Goal: Information Seeking & Learning: Check status

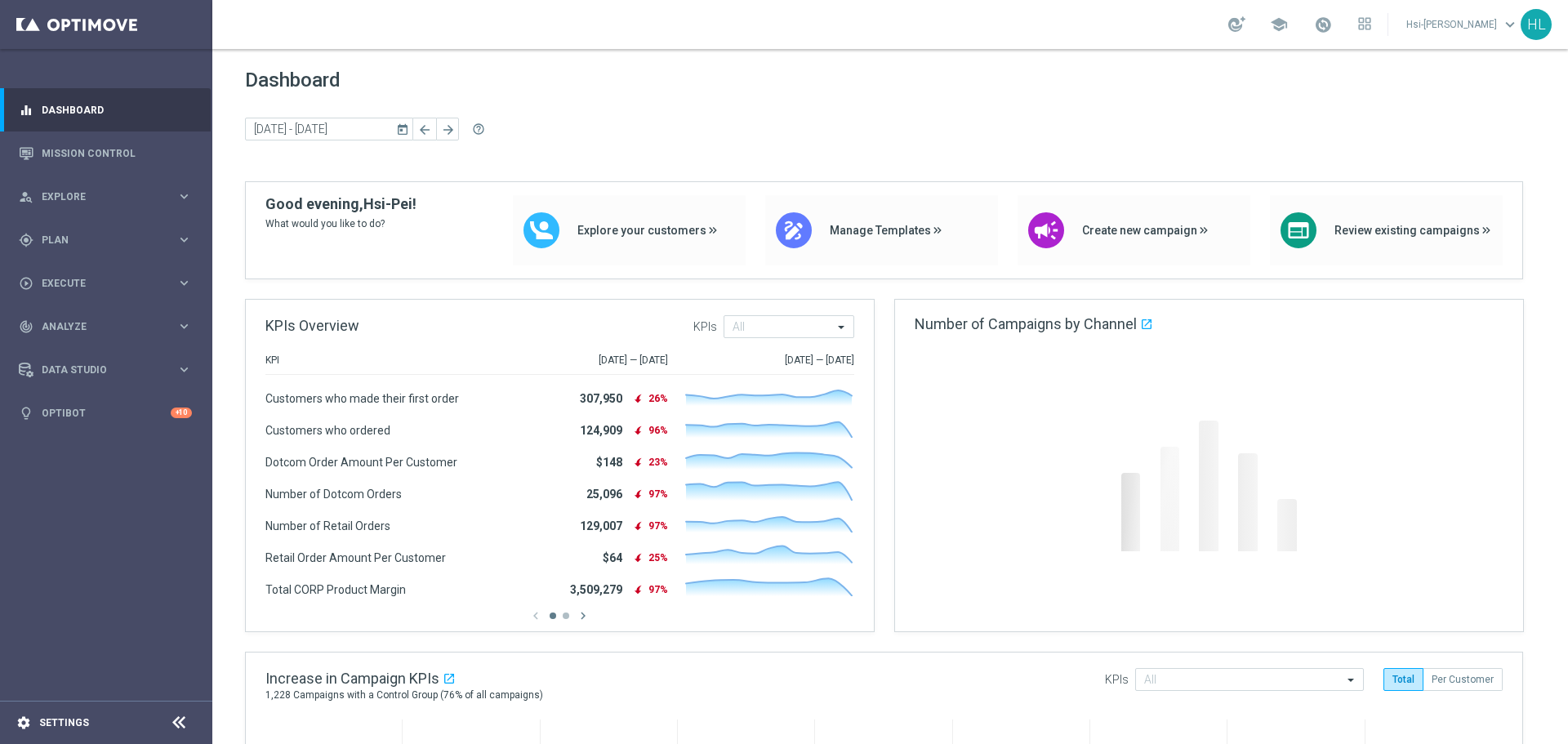
click at [107, 728] on div "settings Settings" at bounding box center [81, 723] width 163 height 15
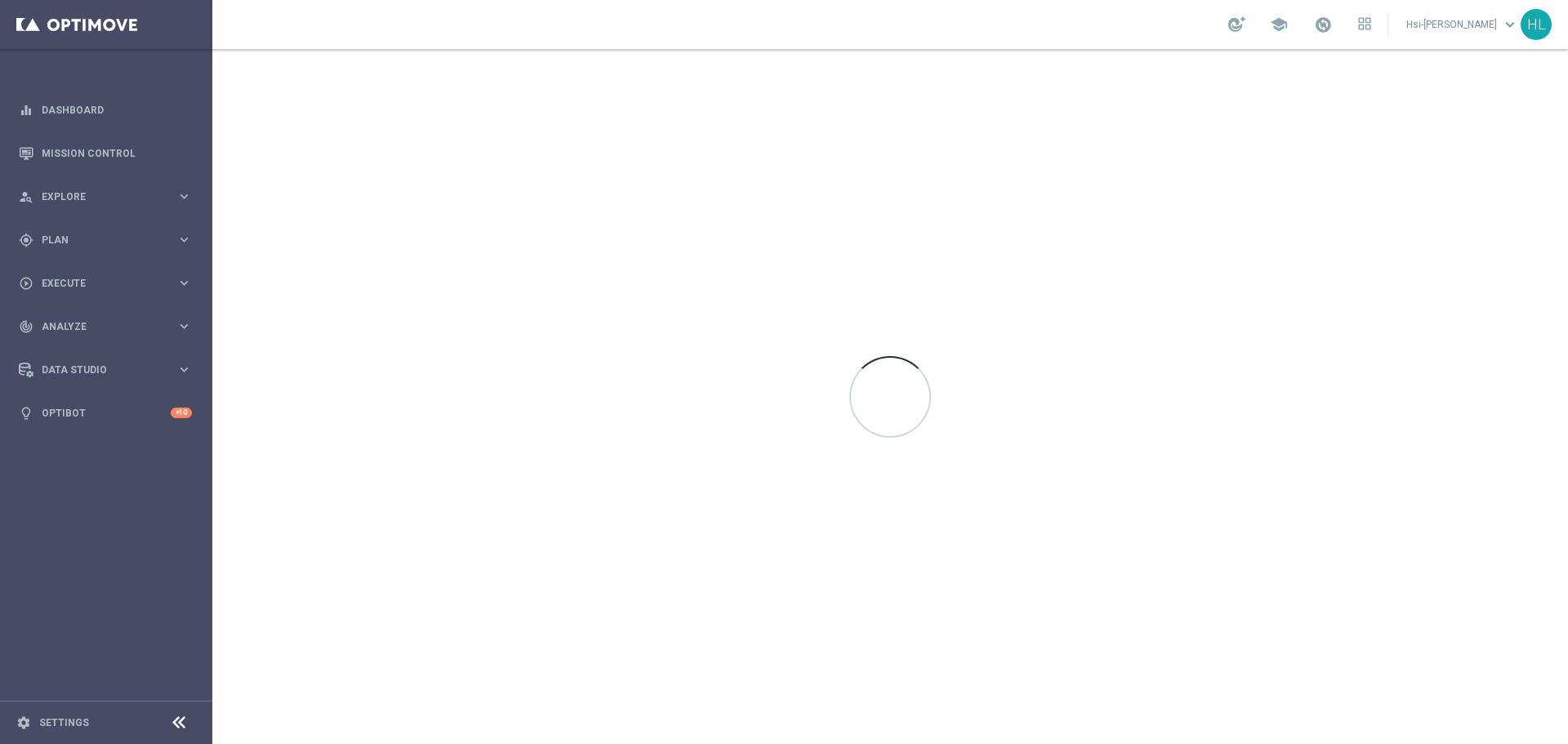
click at [71, 710] on footer "settings Settings" at bounding box center [106, 723] width 213 height 44
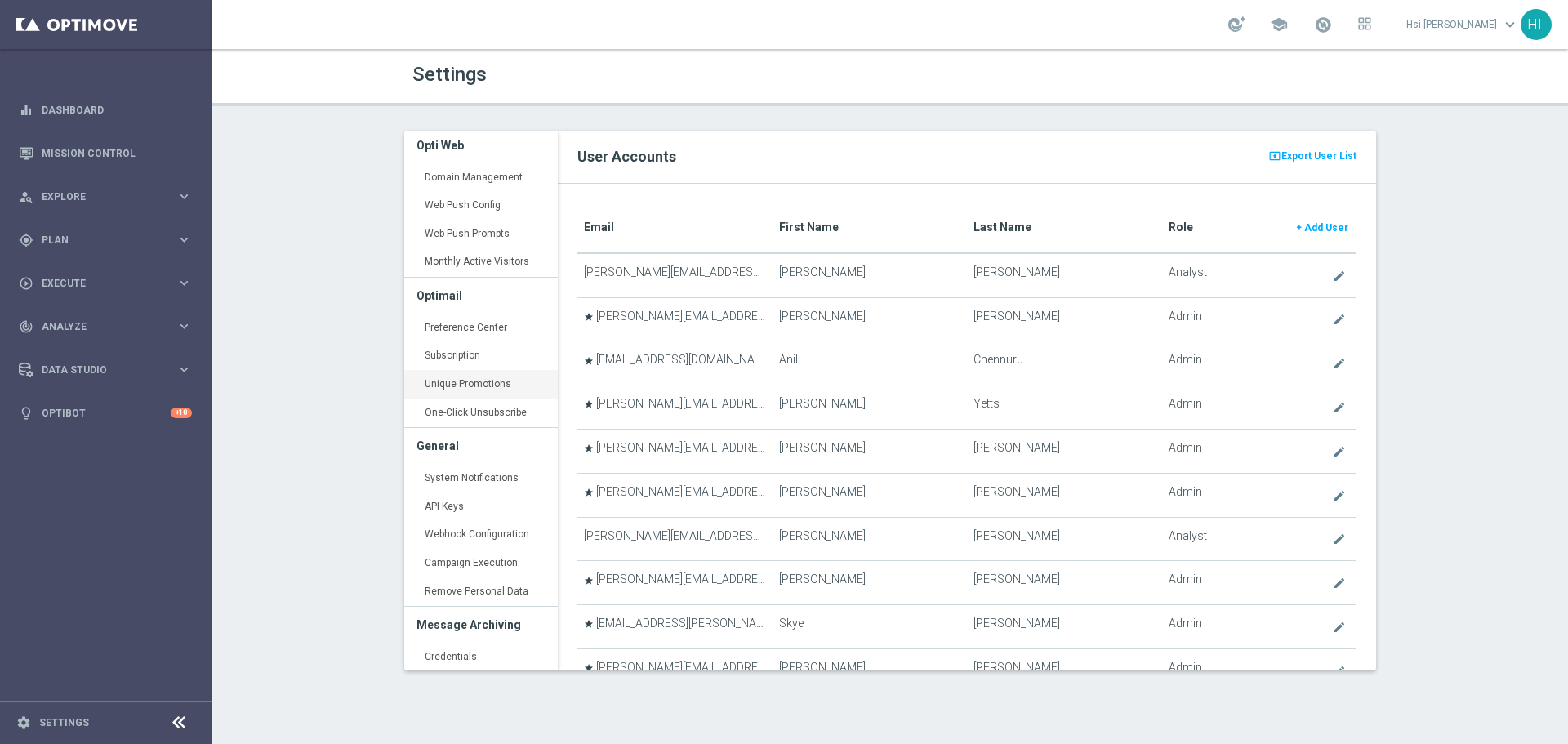
scroll to position [551, 0]
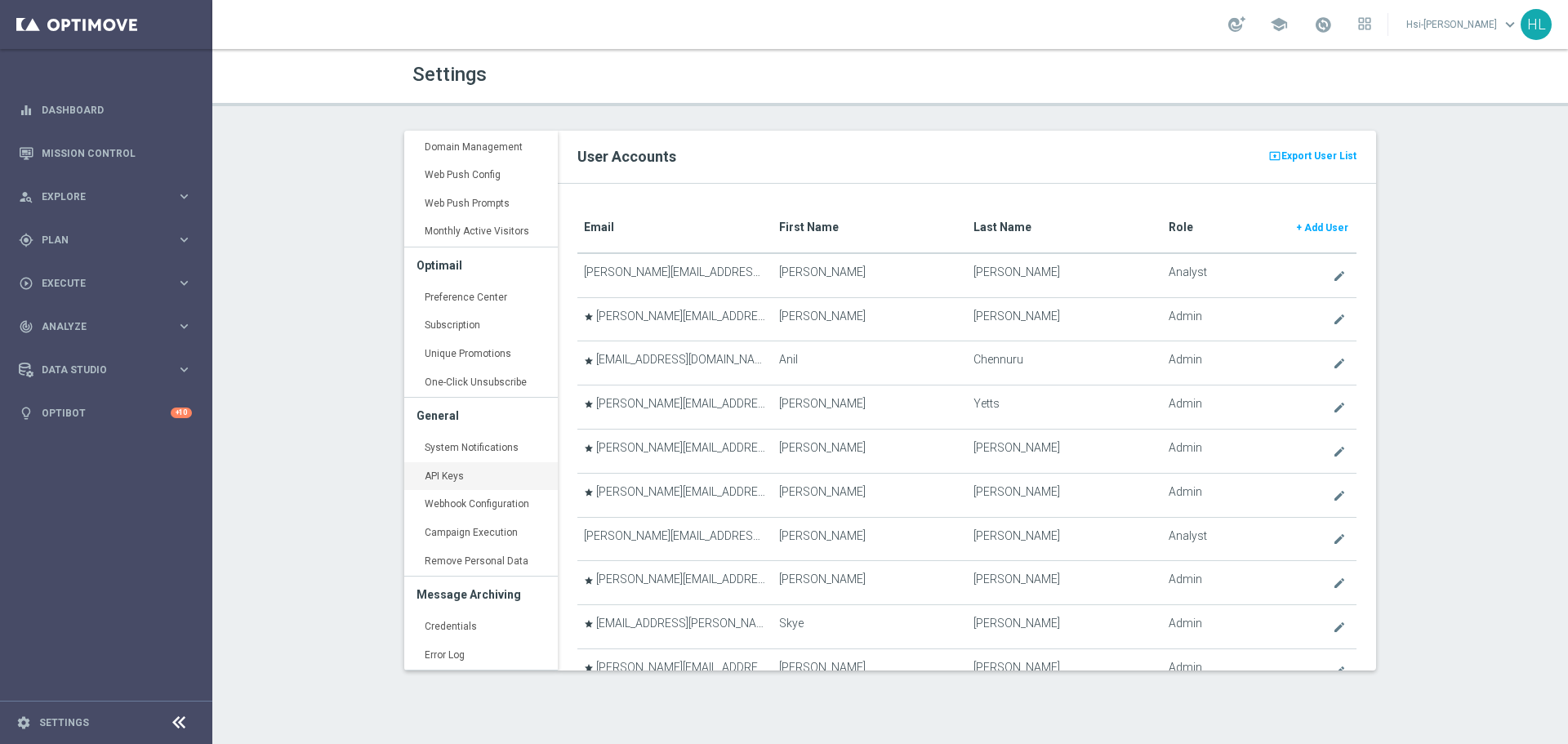
click at [499, 477] on link "API Keys keyboard_arrow_right" at bounding box center [480, 477] width 154 height 30
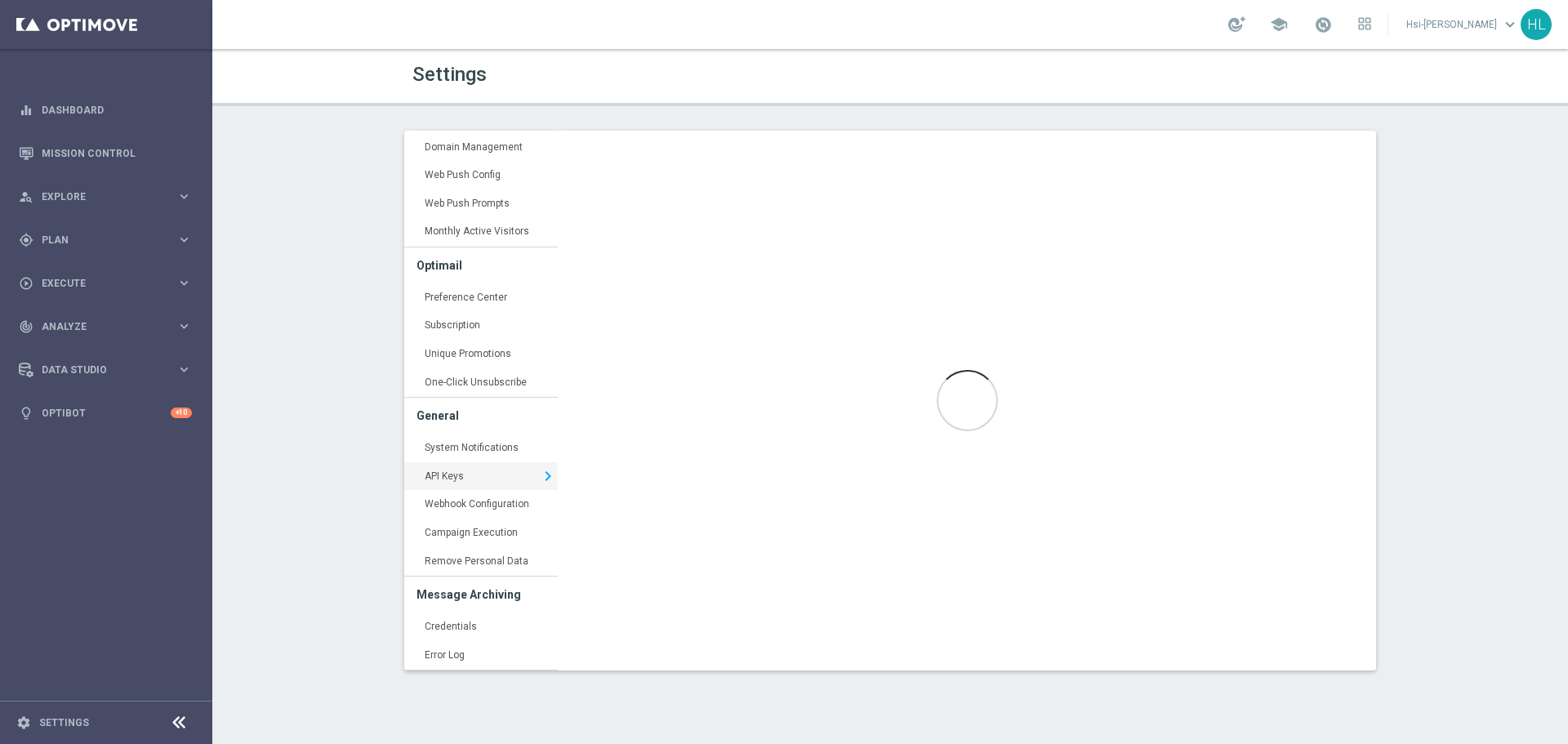
type input "[URL][DOMAIN_NAME]"
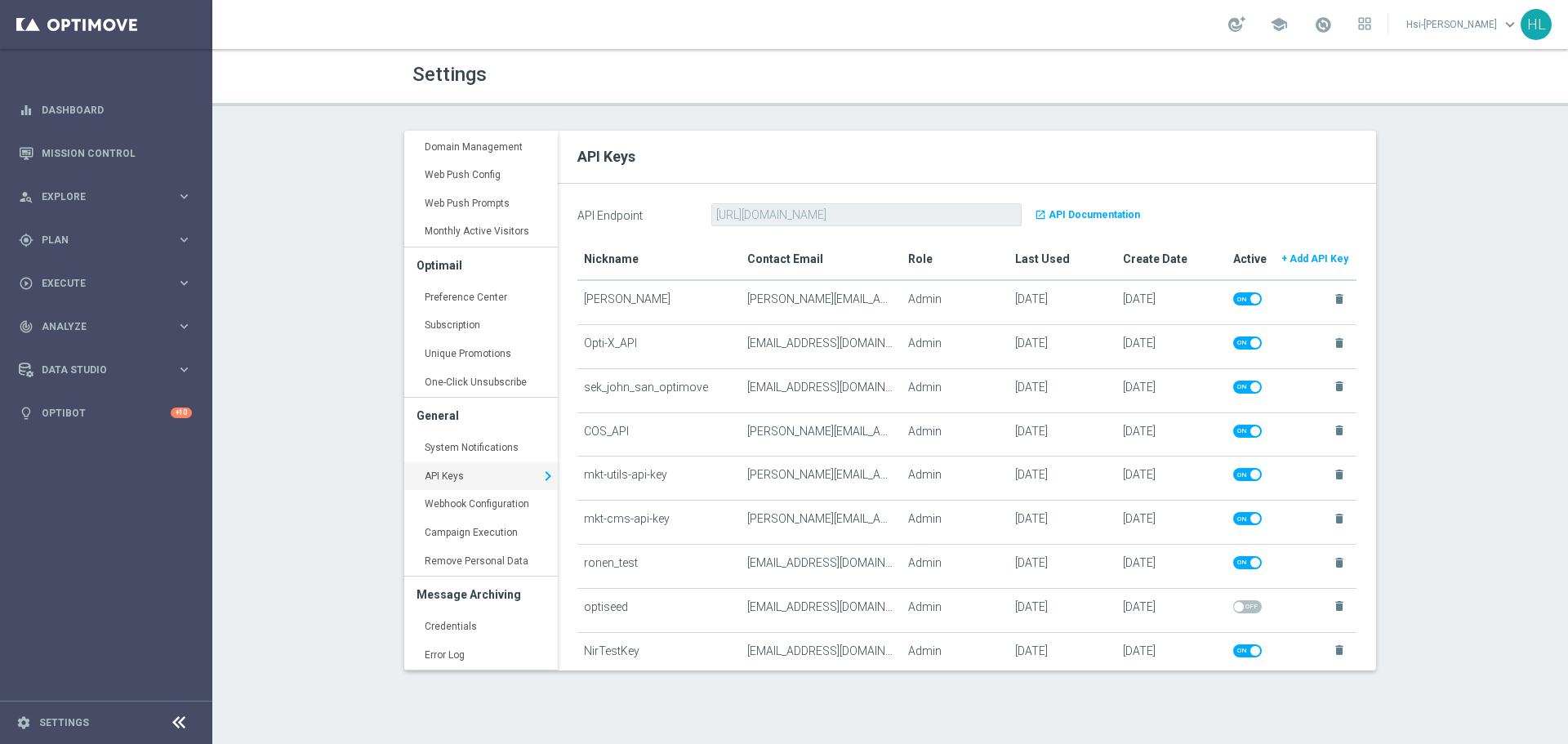
drag, startPoint x: 1027, startPoint y: 432, endPoint x: 687, endPoint y: 414, distance: 340.5
click at [687, 414] on tr "[PERSON_NAME] [PERSON_NAME][EMAIL_ADDRESS][PERSON_NAME][PERSON_NAME][DOMAIN_NAM…" at bounding box center [966, 434] width 779 height 44
drag, startPoint x: 722, startPoint y: 422, endPoint x: 1158, endPoint y: 451, distance: 437.0
click at [1158, 451] on tr "[PERSON_NAME] [PERSON_NAME][EMAIL_ADDRESS][PERSON_NAME][PERSON_NAME][DOMAIN_NAM…" at bounding box center [966, 434] width 779 height 44
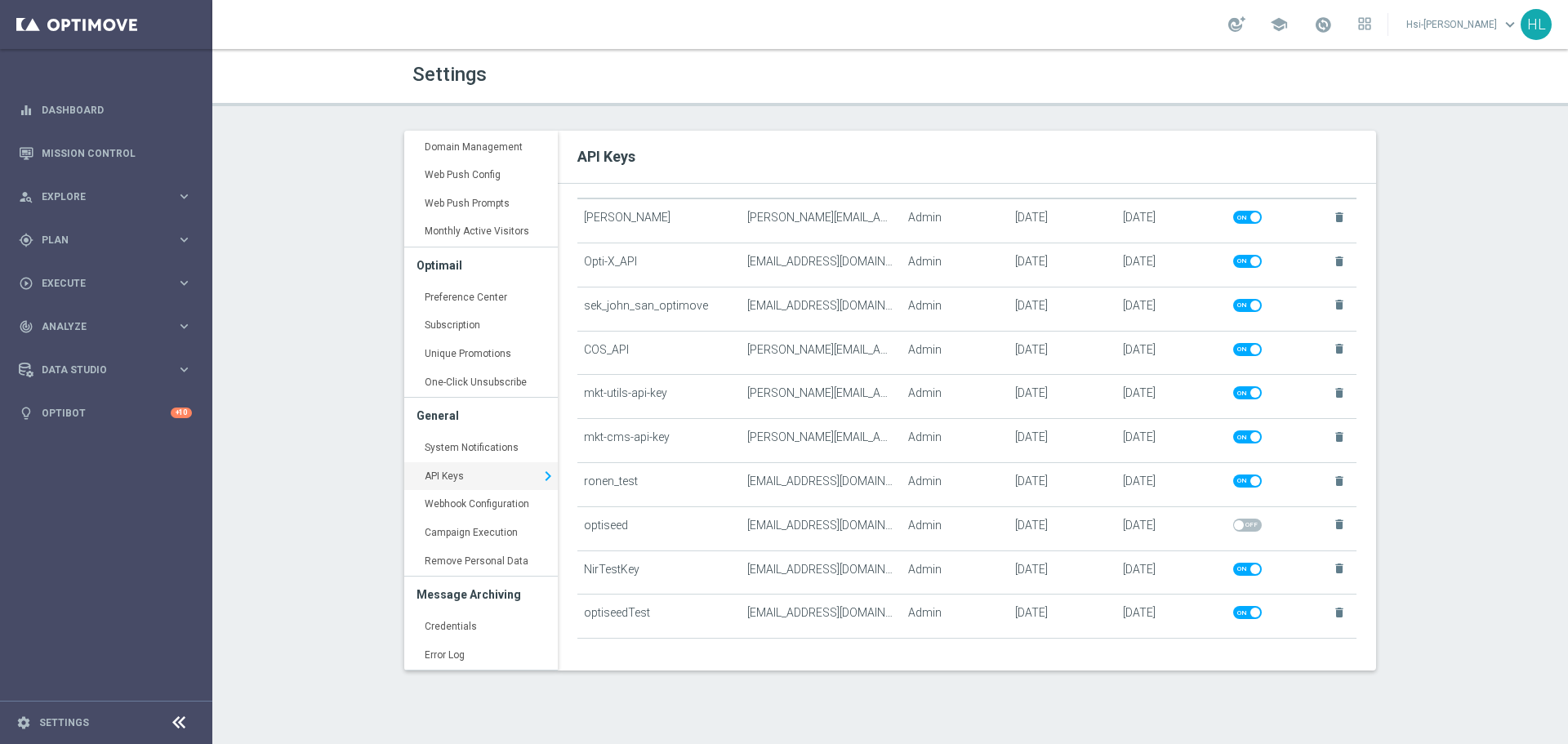
scroll to position [84, 0]
click at [90, 328] on span "Analyze" at bounding box center [109, 327] width 135 height 10
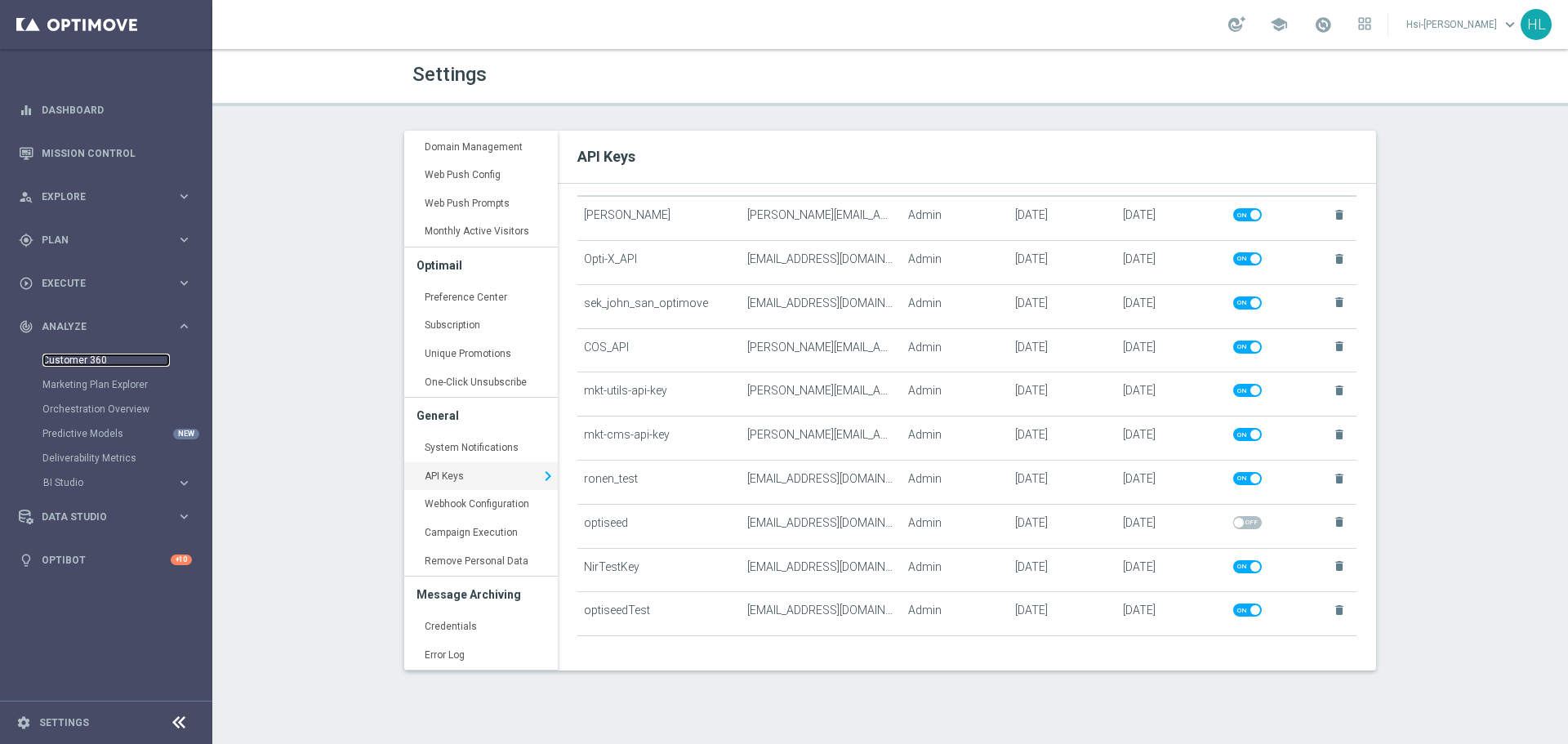
click at [79, 356] on link "Customer 360" at bounding box center [106, 361] width 127 height 13
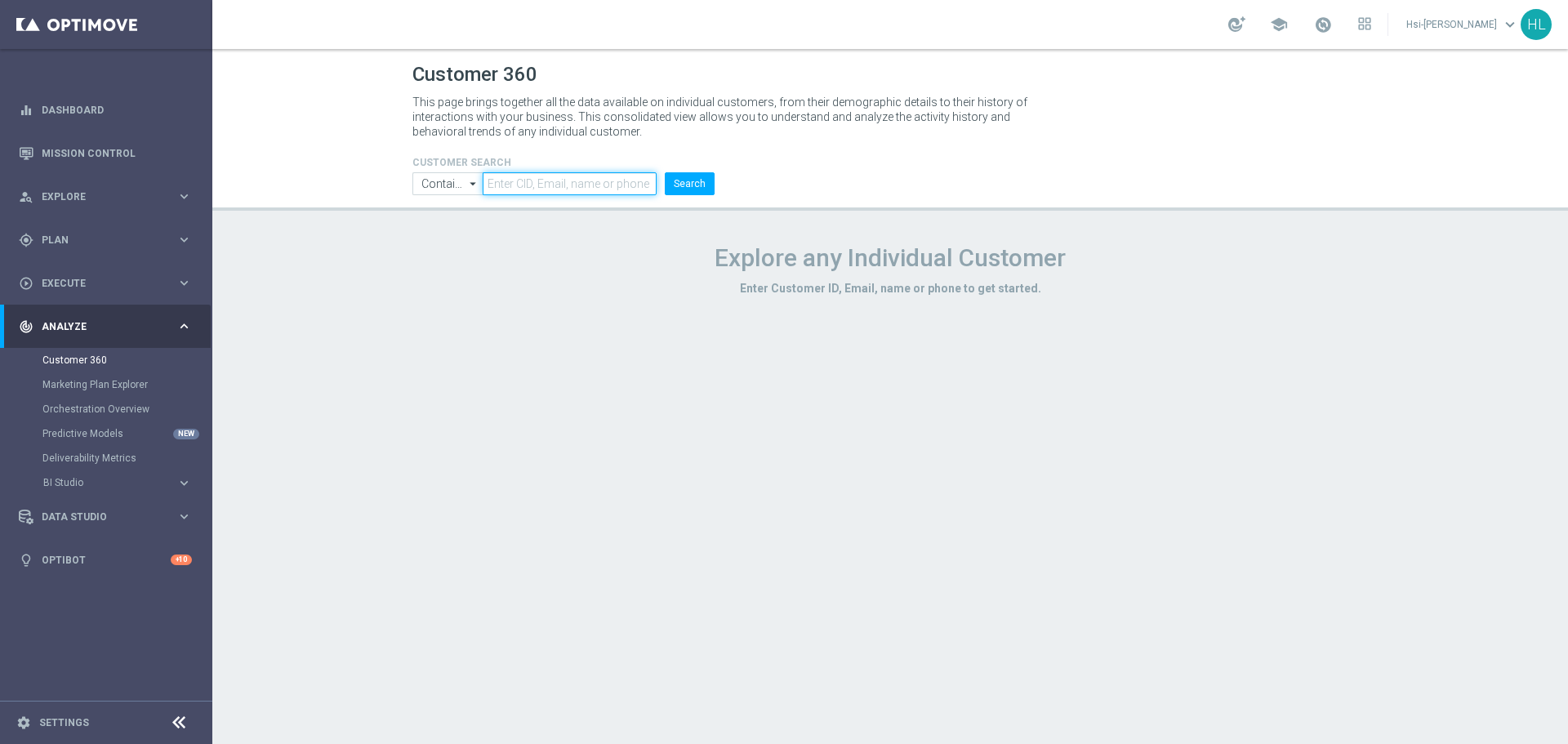
click at [530, 185] on input "text" at bounding box center [570, 184] width 174 height 23
paste input "[EMAIL_ADDRESS][DOMAIN_NAME]"
type input "[EMAIL_ADDRESS][DOMAIN_NAME]"
click at [665, 172] on button "Search" at bounding box center [690, 184] width 50 height 23
